Goal: Check status

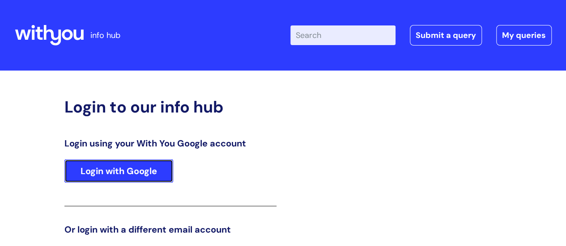
click at [125, 143] on link "Login with Google" at bounding box center [118, 171] width 109 height 23
click at [132, 143] on link "Login with Google" at bounding box center [118, 171] width 109 height 23
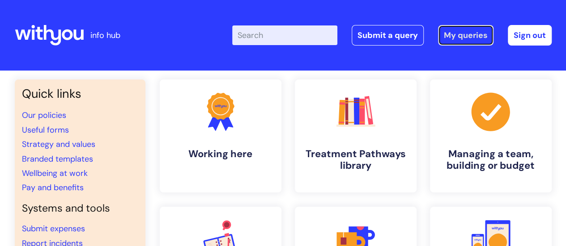
click at [462, 29] on link "My queries" at bounding box center [465, 35] width 55 height 21
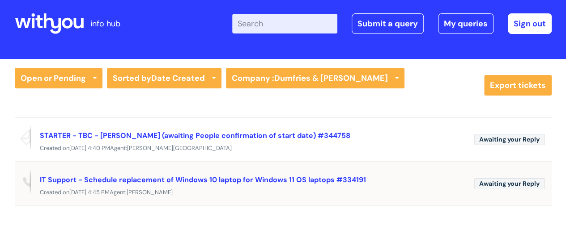
scroll to position [45, 0]
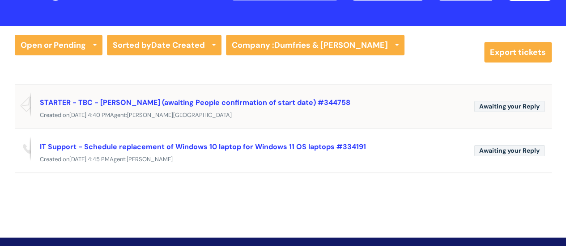
click at [208, 109] on div "STARTER - TBC - [PERSON_NAME] (awaiting People confirmation of start date) #344…" at bounding box center [253, 102] width 427 height 14
click at [137, 102] on link "STARTER - TBC - [PERSON_NAME] (awaiting People confirmation of start date) #344…" at bounding box center [195, 102] width 310 height 9
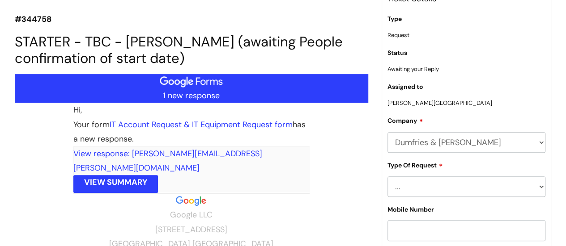
scroll to position [6, 0]
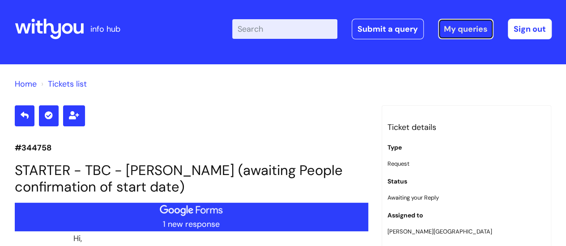
click at [466, 26] on link "My queries" at bounding box center [465, 29] width 55 height 21
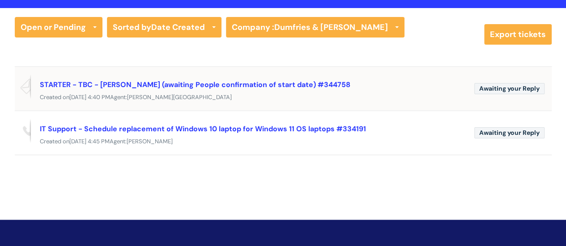
scroll to position [62, 0]
